Goal: Task Accomplishment & Management: Manage account settings

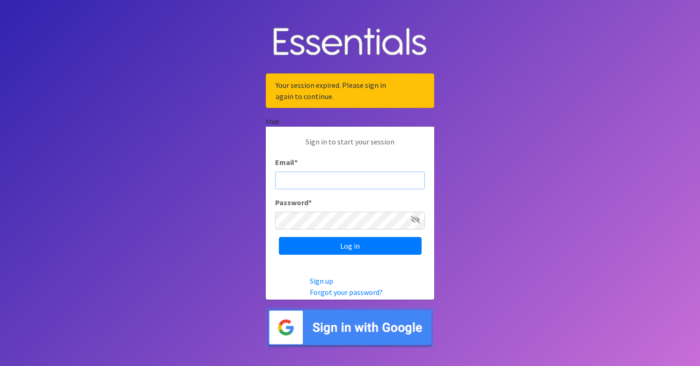
click at [323, 172] on input "Email *" at bounding box center [350, 181] width 150 height 18
type input "elsiephipps"
type input "[EMAIL_ADDRESS][DOMAIN_NAME]"
click at [350, 246] on input "Log in" at bounding box center [350, 246] width 143 height 18
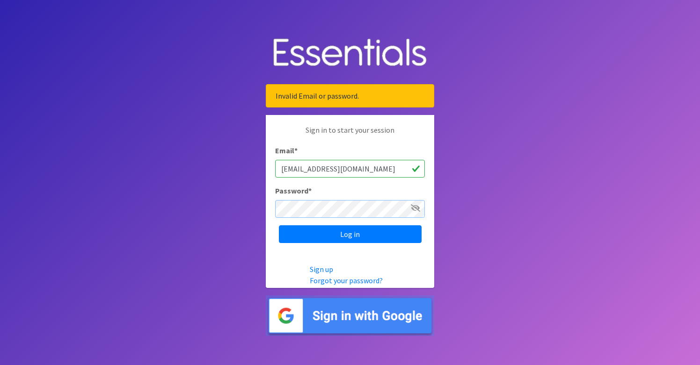
click at [350, 234] on input "Log in" at bounding box center [350, 234] width 143 height 18
click at [342, 280] on link "Forgot your password?" at bounding box center [346, 280] width 73 height 9
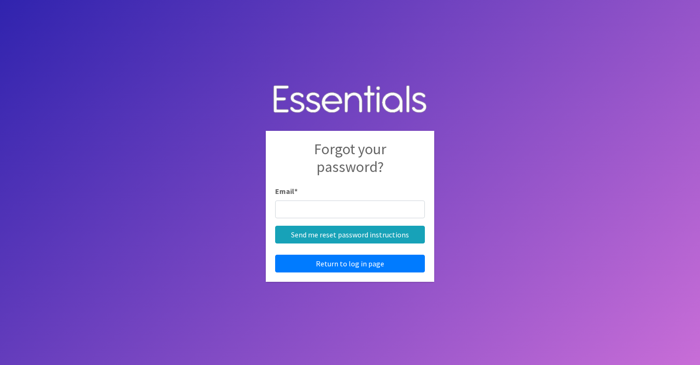
click at [332, 192] on div "Email *" at bounding box center [350, 202] width 150 height 33
click at [325, 208] on input "Email *" at bounding box center [350, 210] width 150 height 18
type input "elsiephipps@gmail.com"
click at [350, 234] on input "Send me reset password instructions" at bounding box center [350, 235] width 150 height 18
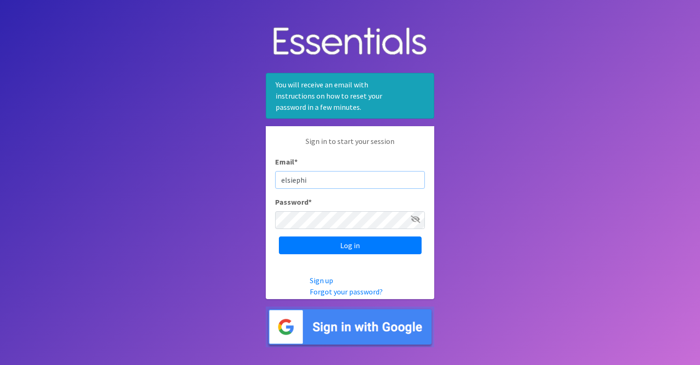
type input "elsiephip"
type input "[EMAIL_ADDRESS][DOMAIN_NAME]"
click at [350, 246] on input "Log in" at bounding box center [350, 246] width 143 height 18
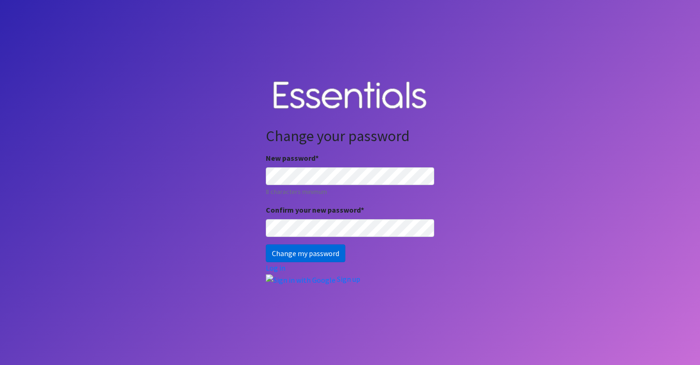
click at [291, 253] on input "Change my password" at bounding box center [306, 254] width 80 height 18
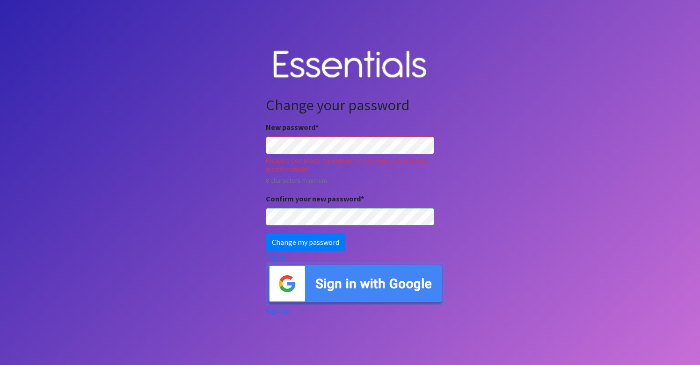
click at [409, 189] on div "New password * Password Complexity requirement not met. Please use at least 1 s…" at bounding box center [350, 174] width 168 height 104
click at [433, 172] on div "Password Complexity requirement not met. Please use at least 1 special character" at bounding box center [350, 165] width 168 height 18
click at [318, 243] on input "Change my password" at bounding box center [306, 242] width 80 height 18
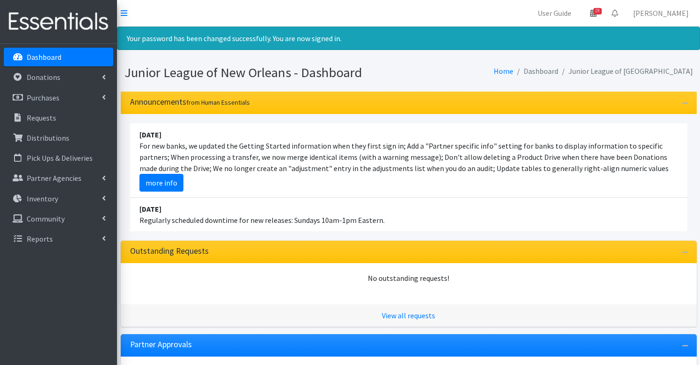
click at [243, 148] on li "[DATE] For new banks, we updated the Getting Started information when they firs…" at bounding box center [408, 160] width 557 height 74
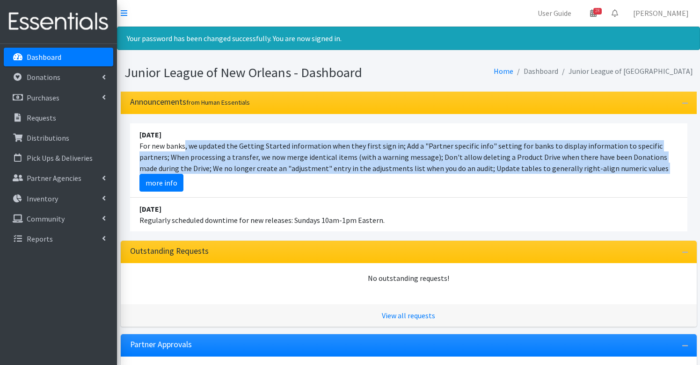
click at [243, 148] on li "[DATE] For new banks, we updated the Getting Started information when they firs…" at bounding box center [408, 160] width 557 height 74
click at [274, 154] on li "[DATE] For new banks, we updated the Getting Started information when they firs…" at bounding box center [408, 160] width 557 height 74
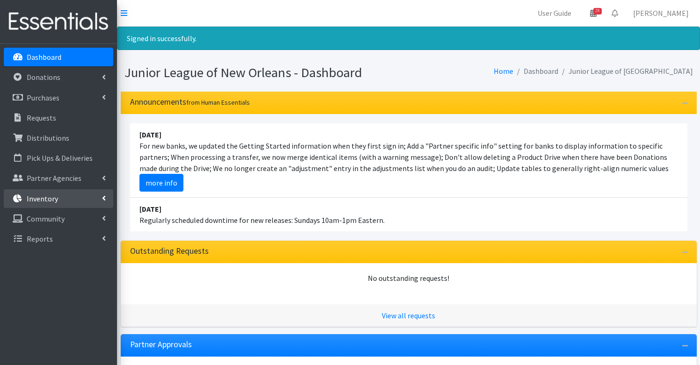
click at [62, 200] on link "Inventory" at bounding box center [58, 198] width 109 height 19
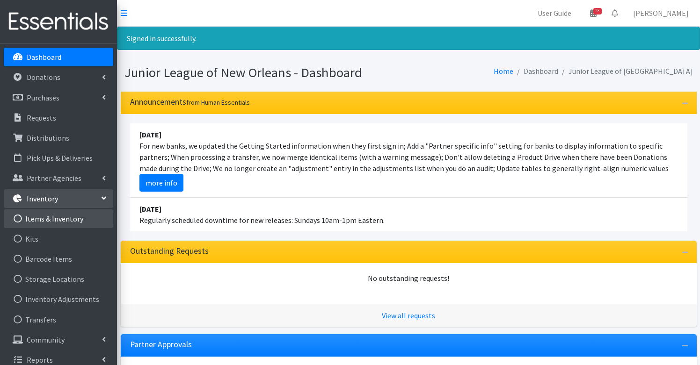
click at [57, 222] on link "Items & Inventory" at bounding box center [58, 219] width 109 height 19
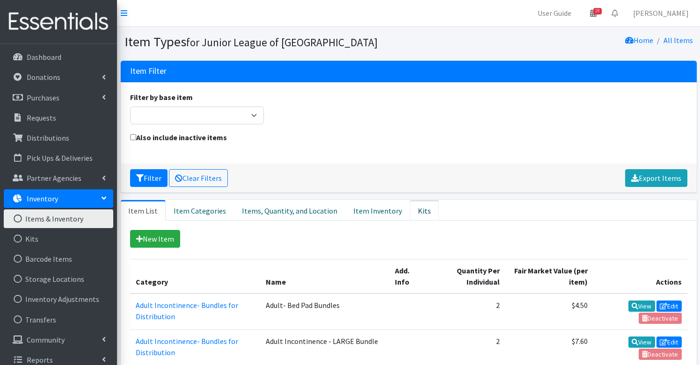
click at [415, 207] on link "Kits" at bounding box center [424, 210] width 29 height 21
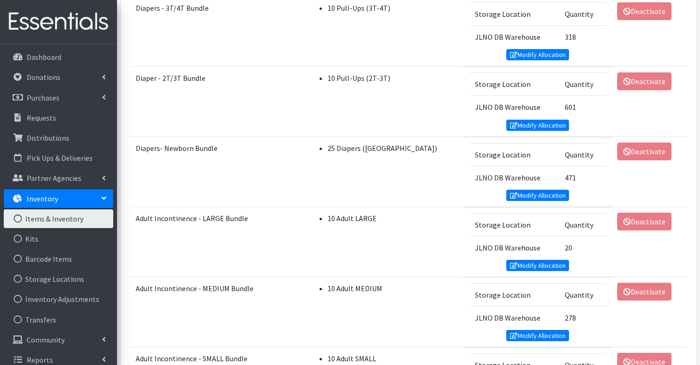
scroll to position [774, 0]
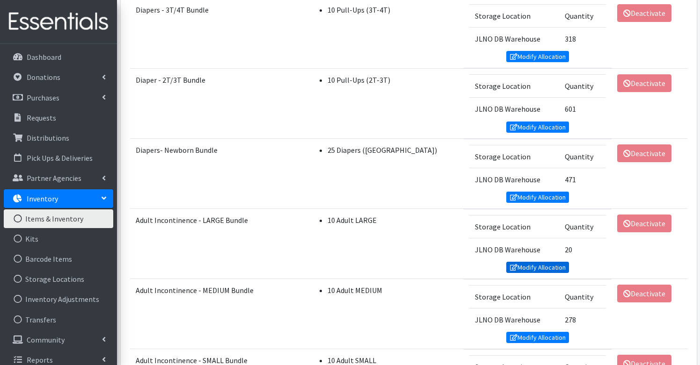
click at [522, 273] on link "Modify Allocation" at bounding box center [537, 267] width 63 height 11
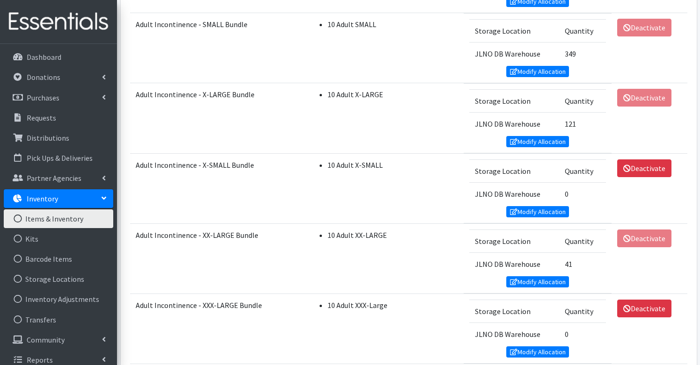
scroll to position [1143, 0]
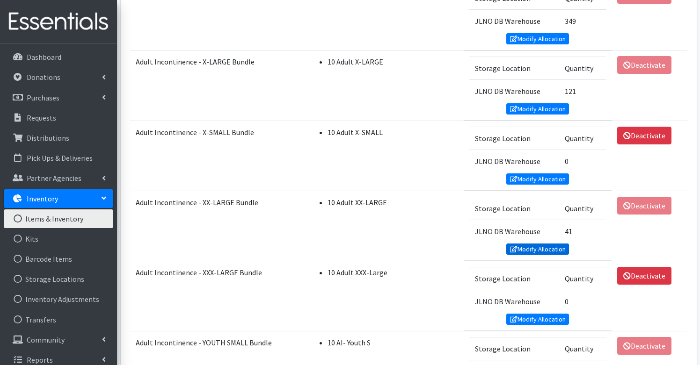
click at [532, 255] on link "Modify Allocation" at bounding box center [537, 249] width 63 height 11
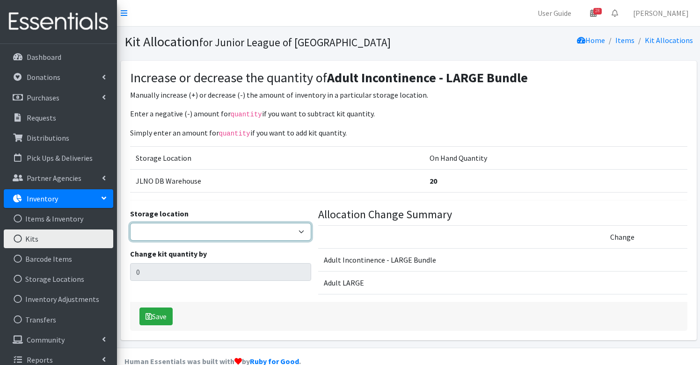
select select "24"
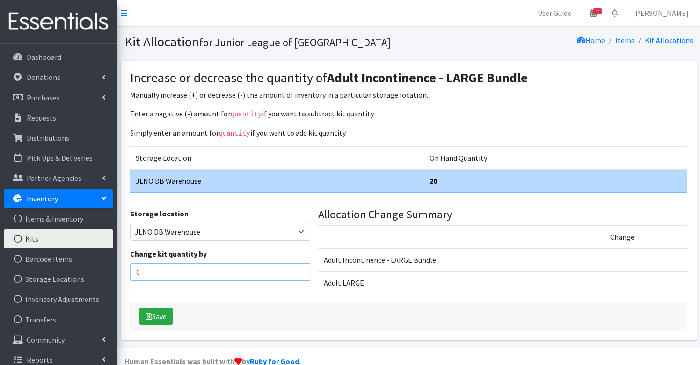
click at [172, 270] on input "0" at bounding box center [220, 272] width 181 height 18
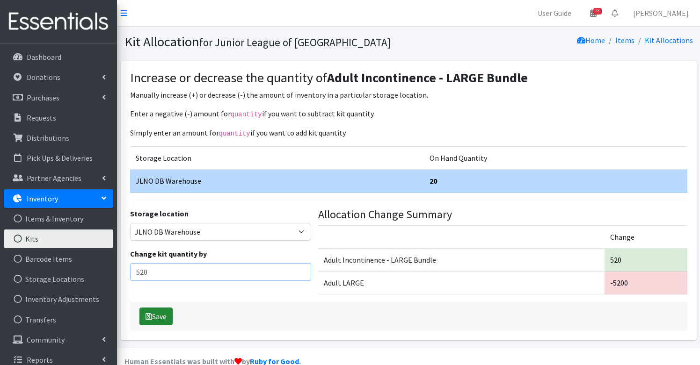
type input "520"
click at [149, 317] on icon "submit" at bounding box center [148, 316] width 7 height 7
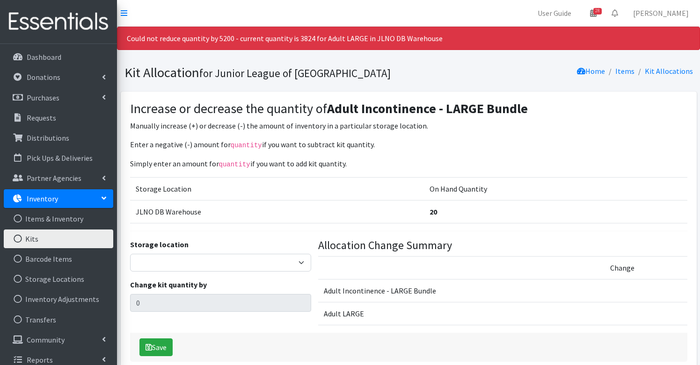
click at [304, 40] on div "Could not reduce quantity by 5200 - current quantity is 3824 for Adult LARGE in…" at bounding box center [408, 38] width 583 height 23
click at [306, 39] on div "Could not reduce quantity by 5200 - current quantity is 3824 for Adult LARGE in…" at bounding box center [408, 38] width 583 height 23
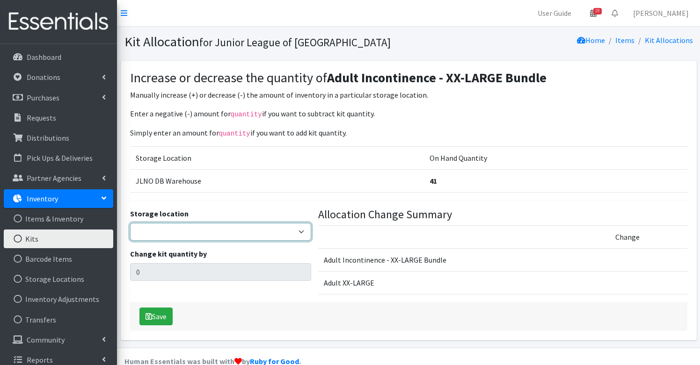
select select "24"
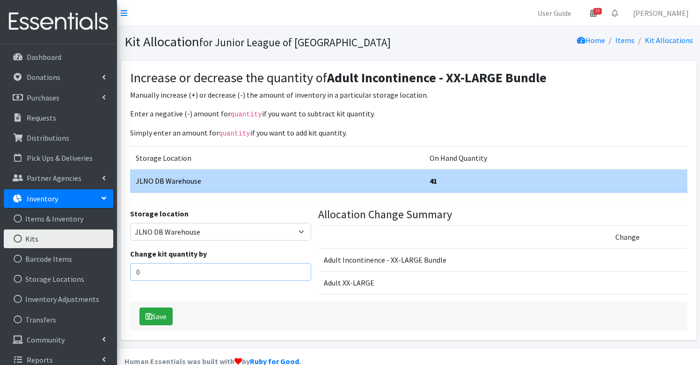
click at [151, 272] on input "0" at bounding box center [220, 272] width 181 height 18
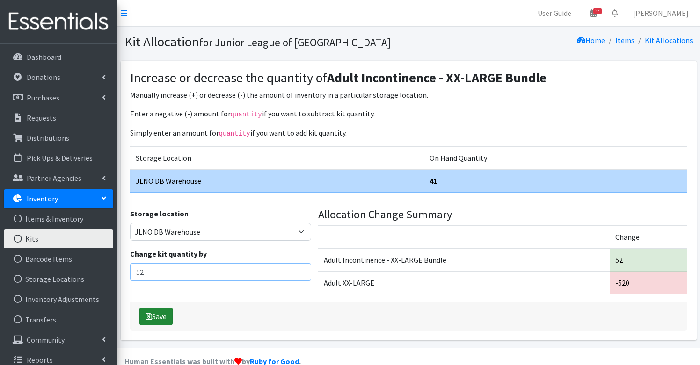
type input "52"
click at [152, 315] on button "Save" at bounding box center [155, 317] width 33 height 18
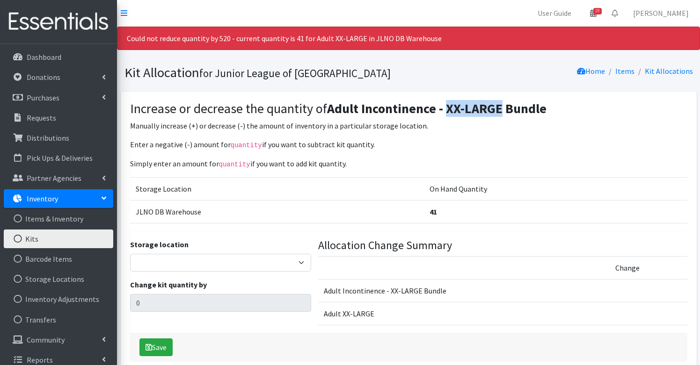
drag, startPoint x: 446, startPoint y: 108, endPoint x: 500, endPoint y: 110, distance: 54.7
click at [500, 110] on strong "Adult Incontinence - XX-LARGE Bundle" at bounding box center [436, 108] width 219 height 17
click at [36, 239] on link "Kits" at bounding box center [58, 239] width 109 height 19
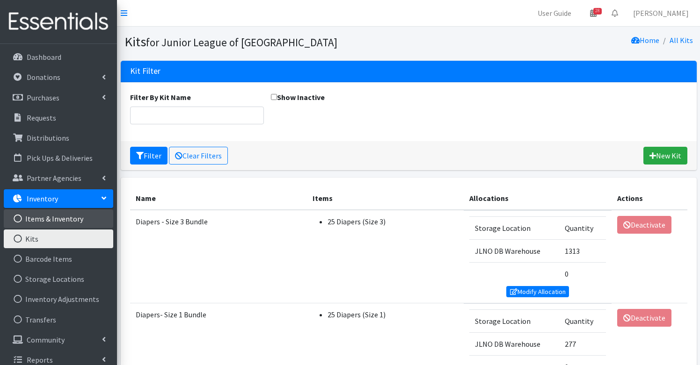
click at [51, 213] on link "Items & Inventory" at bounding box center [58, 219] width 109 height 19
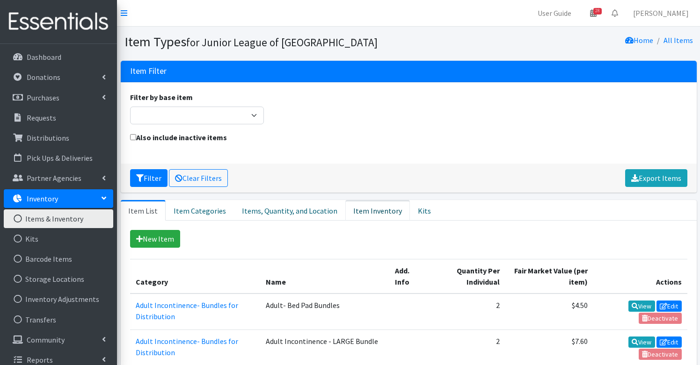
click at [364, 210] on link "Item Inventory" at bounding box center [377, 210] width 65 height 21
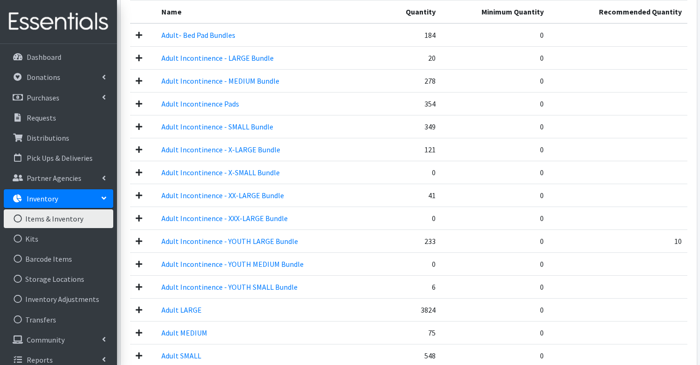
scroll to position [381, 0]
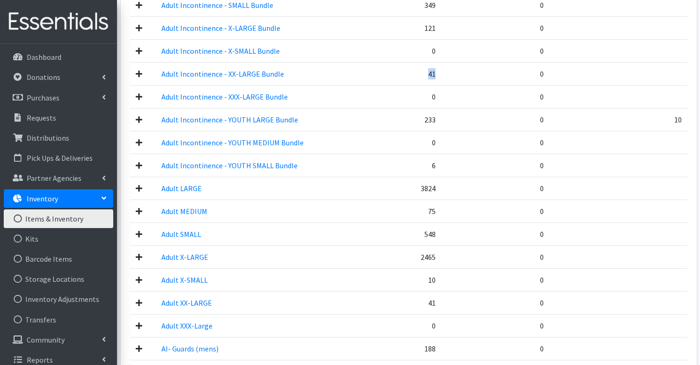
drag, startPoint x: 437, startPoint y: 74, endPoint x: 418, endPoint y: 74, distance: 19.2
click at [418, 74] on td "41" at bounding box center [411, 73] width 60 height 23
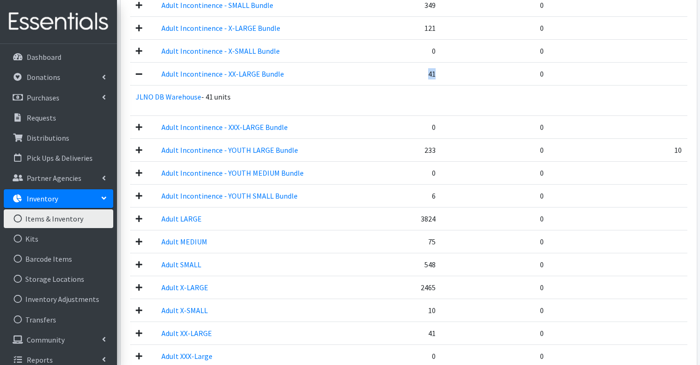
click at [418, 74] on td "41" at bounding box center [411, 73] width 60 height 23
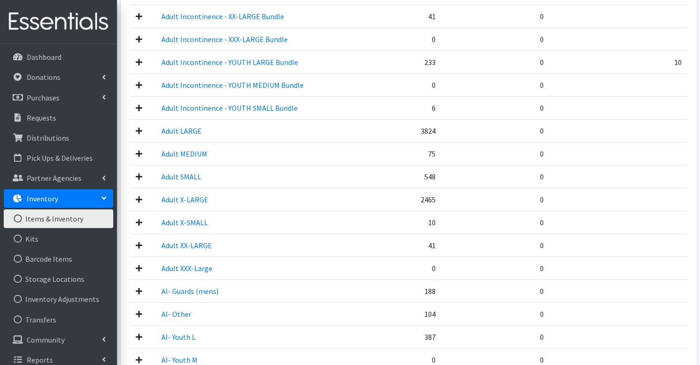
scroll to position [435, 0]
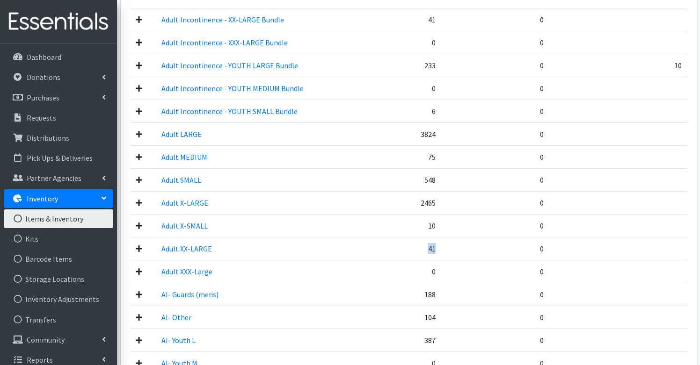
drag, startPoint x: 435, startPoint y: 250, endPoint x: 426, endPoint y: 250, distance: 9.4
click at [426, 250] on td "41" at bounding box center [411, 248] width 60 height 23
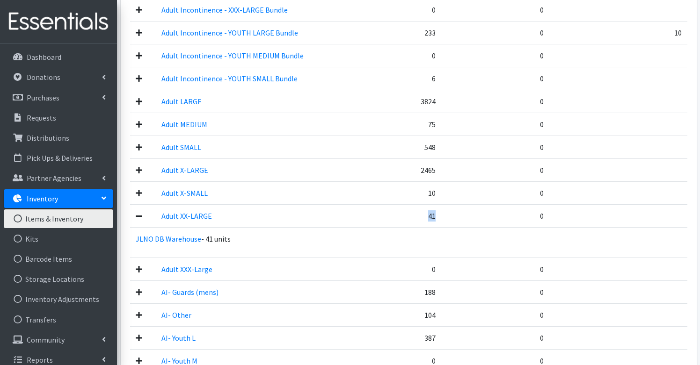
scroll to position [473, 0]
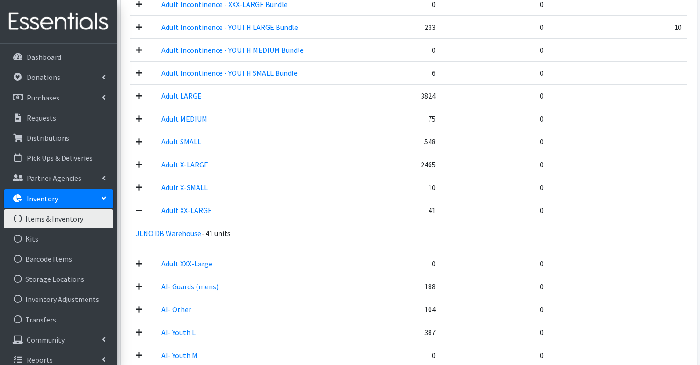
click at [432, 209] on td "41" at bounding box center [411, 210] width 60 height 23
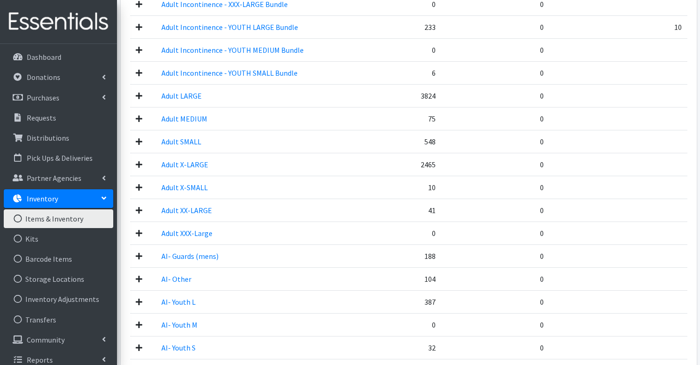
click at [258, 207] on td "Adult XX-LARGE" at bounding box center [268, 210] width 225 height 23
